Goal: Task Accomplishment & Management: Complete application form

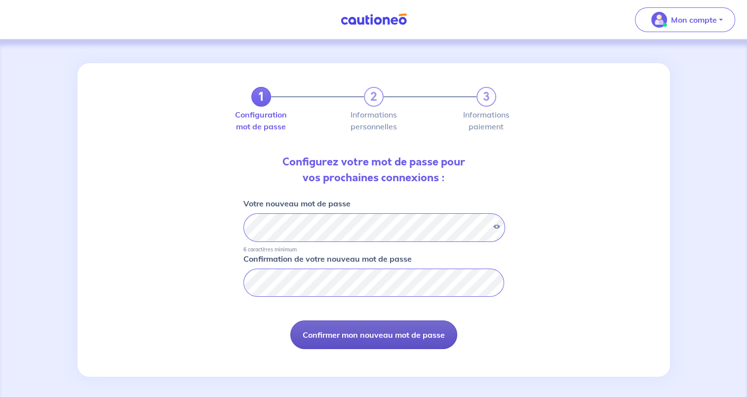
click at [381, 334] on button "Confirmer mon nouveau mot de passe" at bounding box center [373, 334] width 167 height 29
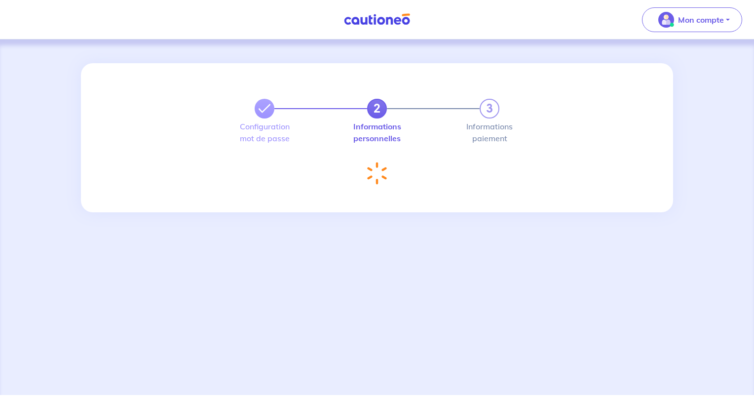
select select "FR"
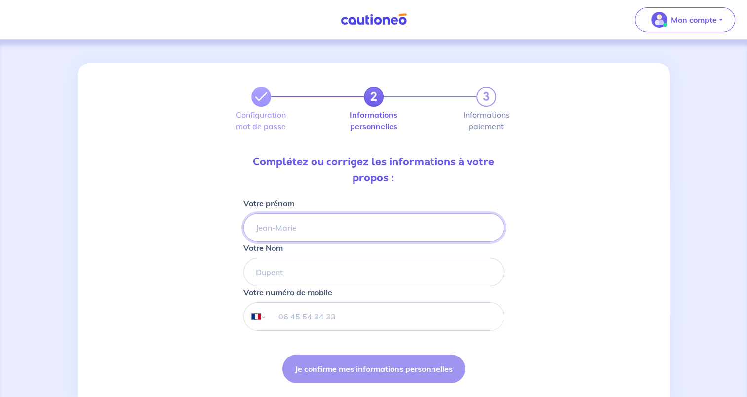
click at [361, 225] on input "Votre prénom" at bounding box center [373, 227] width 261 height 29
type input "[PERSON_NAME]"
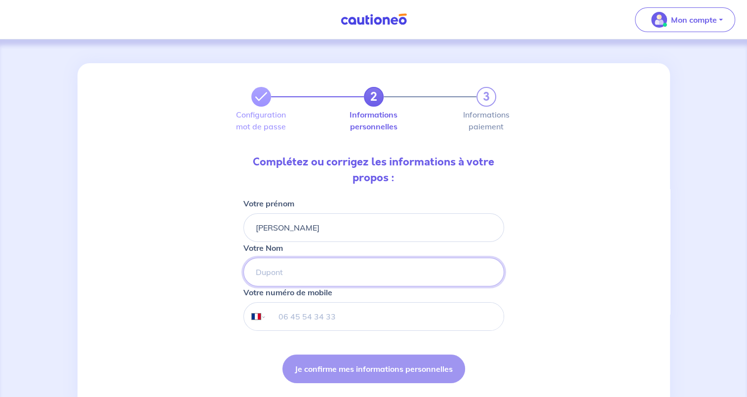
type input "CEBELI"
type input "[PHONE_NUMBER]"
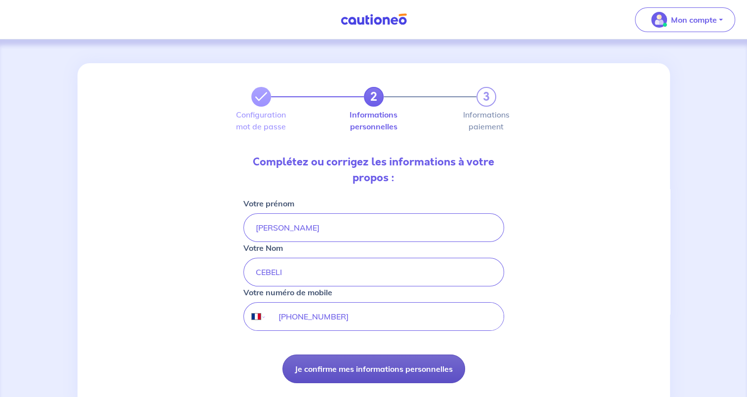
click at [396, 369] on button "Je confirme mes informations personnelles" at bounding box center [373, 368] width 183 height 29
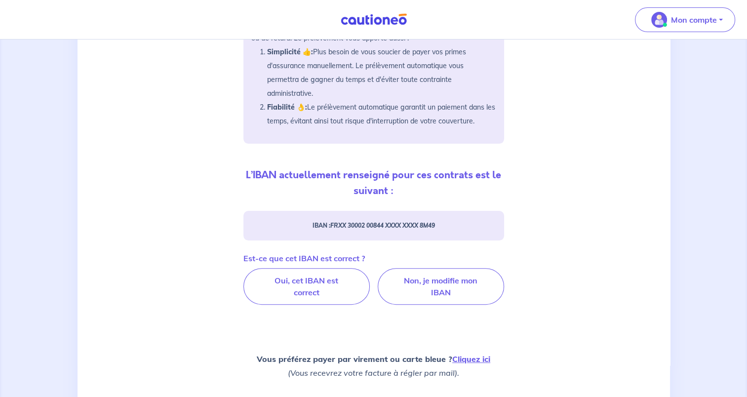
scroll to position [204, 0]
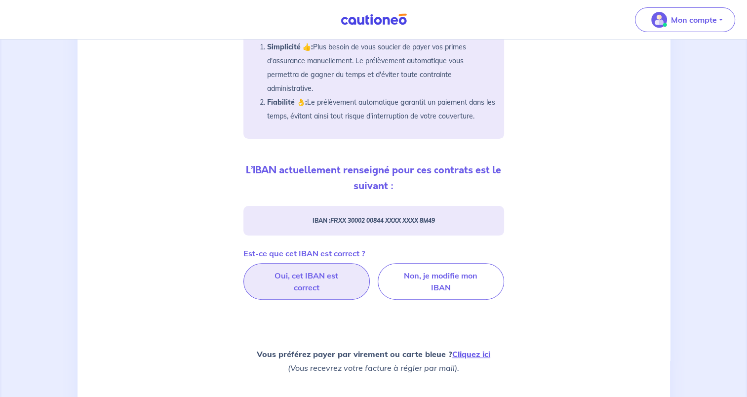
click at [295, 285] on label "Oui, cet IBAN est correct" at bounding box center [306, 281] width 126 height 37
click at [370, 270] on input "Oui, cet IBAN est correct" at bounding box center [373, 266] width 6 height 6
radio input "true"
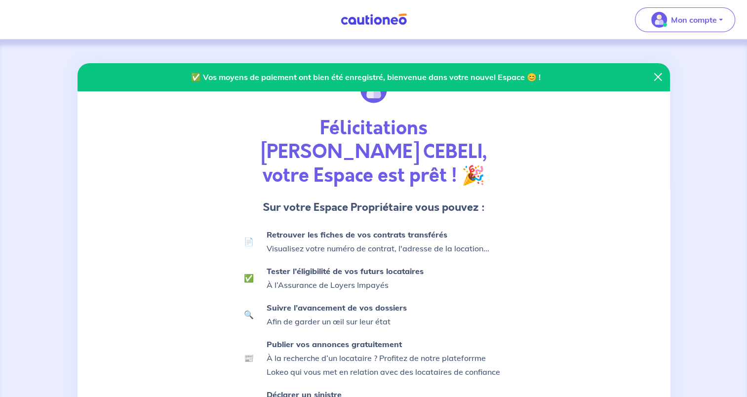
scroll to position [152, 0]
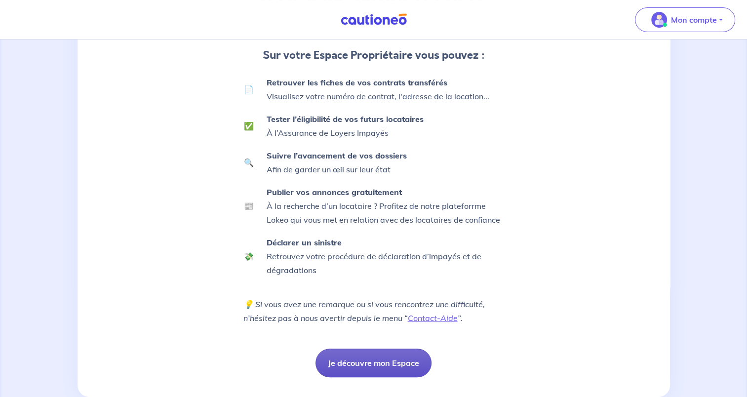
click at [360, 349] on button "Je découvre mon Espace" at bounding box center [373, 363] width 116 height 29
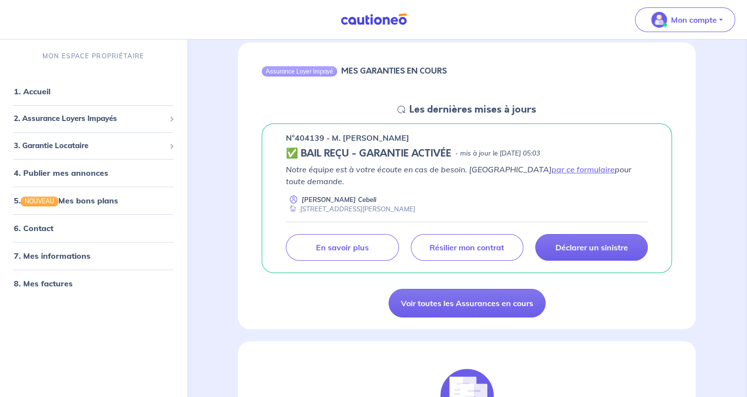
scroll to position [81, 0]
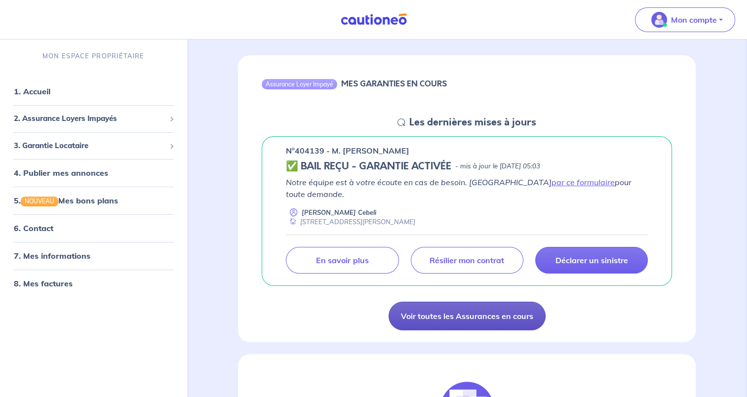
click at [480, 307] on link "Voir toutes les Assurances en cours" at bounding box center [466, 316] width 157 height 29
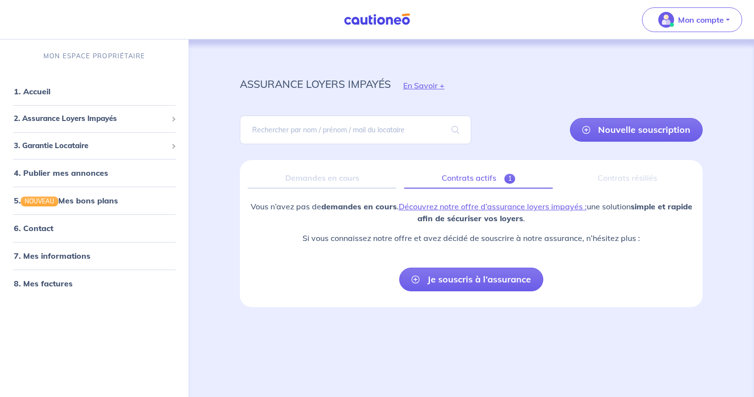
click at [468, 178] on link "Contrats actifs 1" at bounding box center [478, 178] width 149 height 21
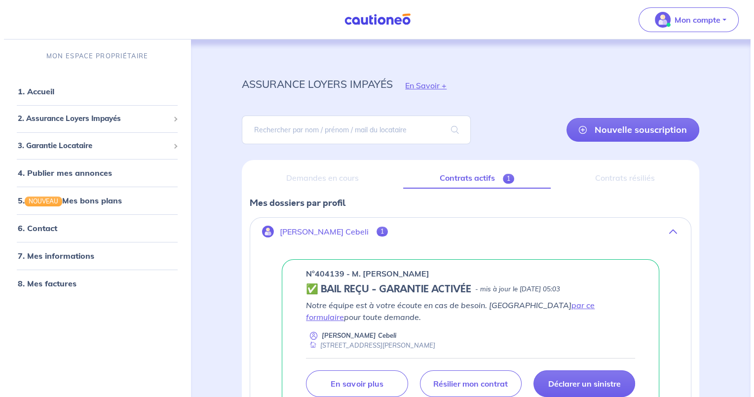
scroll to position [90, 0]
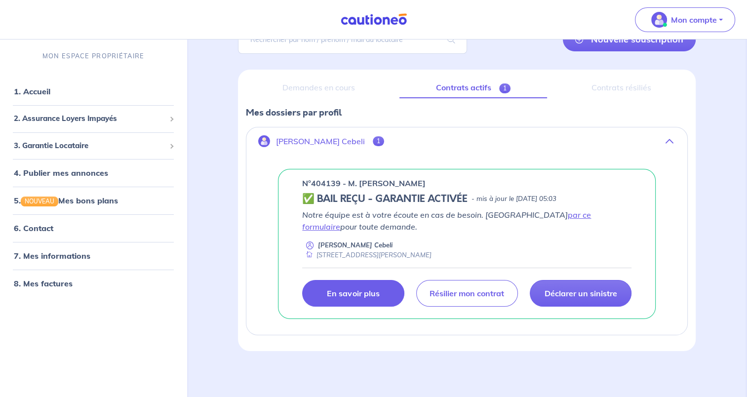
click at [359, 292] on p "En savoir plus" at bounding box center [353, 293] width 52 height 10
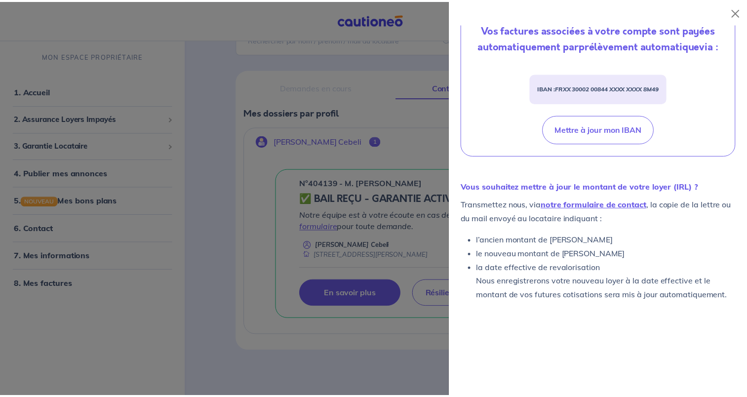
scroll to position [0, 0]
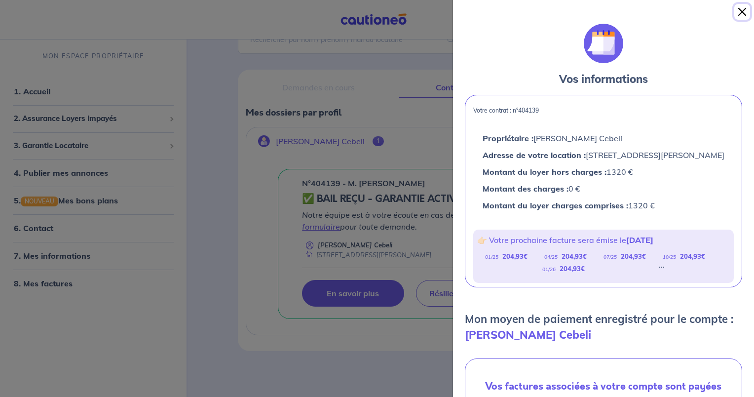
click at [743, 15] on button "Close" at bounding box center [743, 12] width 16 height 16
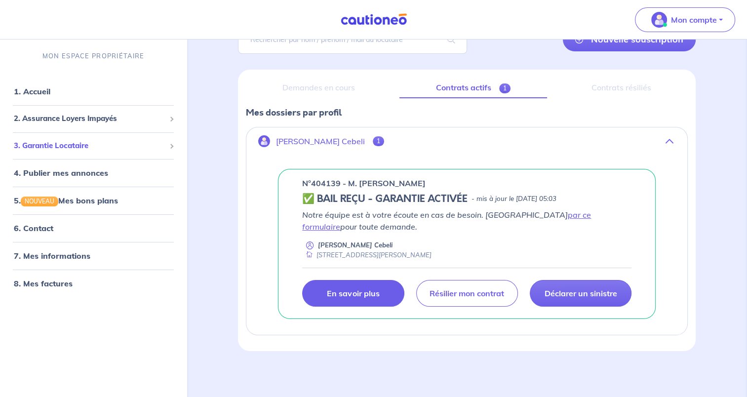
click at [91, 142] on span "3. Garantie Locataire" at bounding box center [90, 145] width 152 height 11
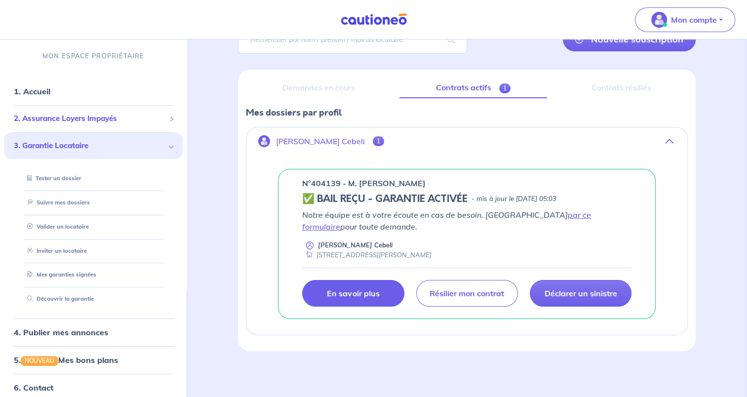
click at [96, 124] on span "2. Assurance Loyers Impayés" at bounding box center [90, 119] width 152 height 11
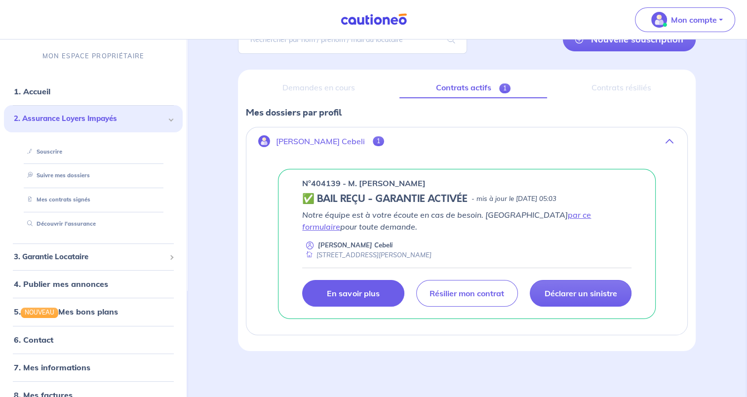
scroll to position [16, 0]
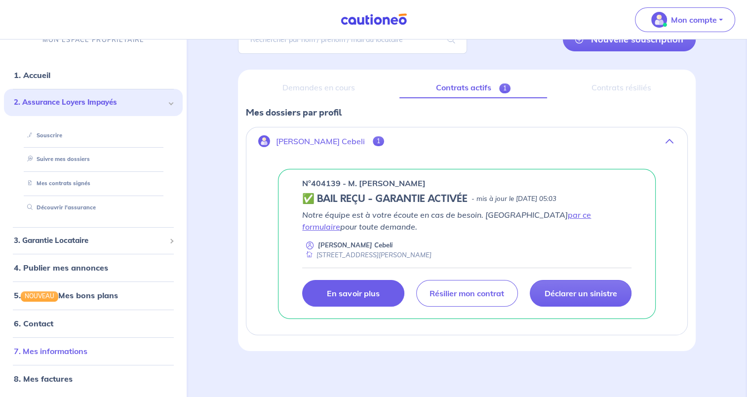
click at [78, 349] on link "7. Mes informations" at bounding box center [51, 351] width 74 height 10
